Goal: Transaction & Acquisition: Purchase product/service

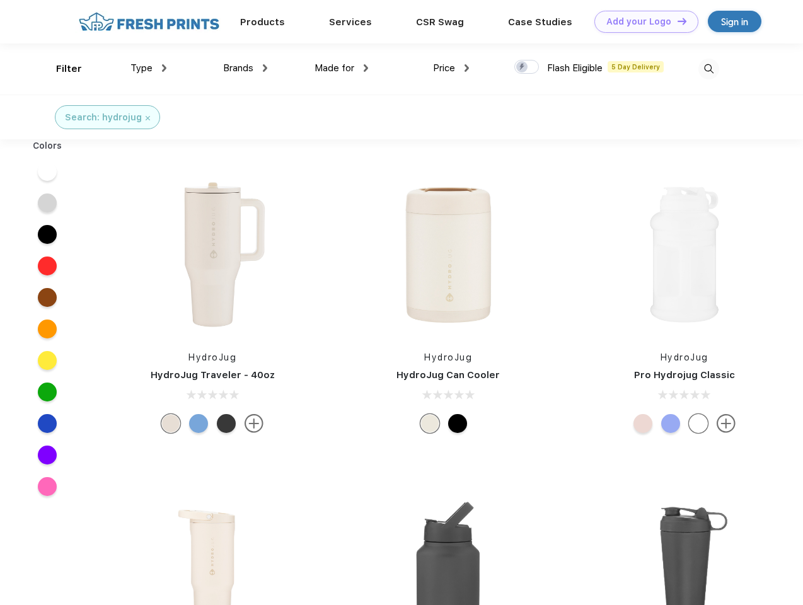
click at [641, 21] on link "Add your Logo Design Tool" at bounding box center [646, 22] width 104 height 22
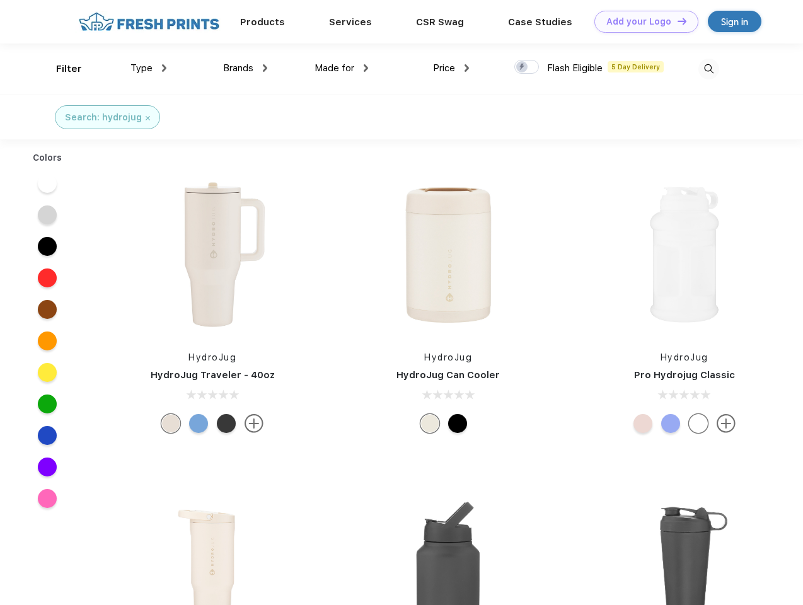
click at [0, 0] on div "Design Tool" at bounding box center [0, 0] width 0 height 0
click at [676, 21] on link "Add your Logo Design Tool" at bounding box center [646, 22] width 104 height 22
click at [60, 69] on div "Filter" at bounding box center [69, 69] width 26 height 14
click at [149, 68] on span "Type" at bounding box center [141, 67] width 22 height 11
click at [245, 68] on span "Brands" at bounding box center [238, 67] width 30 height 11
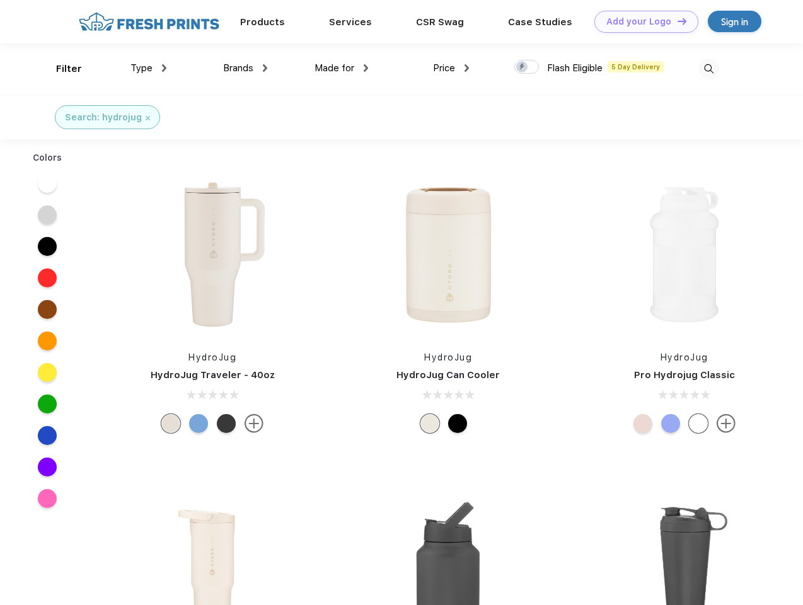
click at [341, 68] on span "Made for" at bounding box center [334, 67] width 40 height 11
click at [451, 68] on span "Price" at bounding box center [444, 67] width 22 height 11
click at [527, 67] on div at bounding box center [526, 67] width 25 height 14
click at [522, 67] on input "checkbox" at bounding box center [518, 63] width 8 height 8
click at [708, 69] on img at bounding box center [708, 69] width 21 height 21
